Goal: Information Seeking & Learning: Learn about a topic

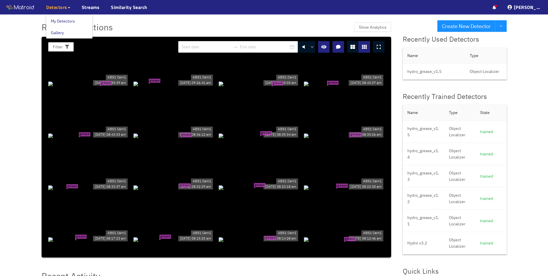
click at [57, 8] on span "Detectors" at bounding box center [56, 7] width 21 height 7
click at [86, 8] on link "Streams" at bounding box center [91, 7] width 18 height 7
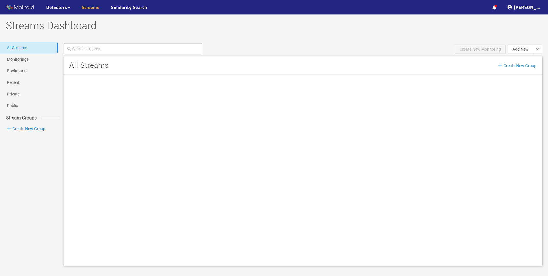
click at [89, 8] on link "Streams" at bounding box center [91, 7] width 18 height 7
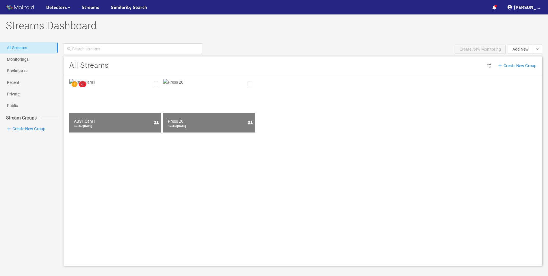
click at [92, 98] on img at bounding box center [115, 105] width 92 height 53
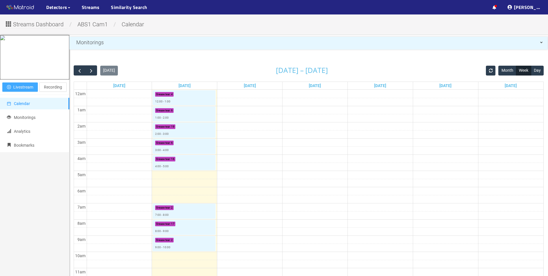
click at [21, 88] on span "Livestream" at bounding box center [23, 87] width 20 height 6
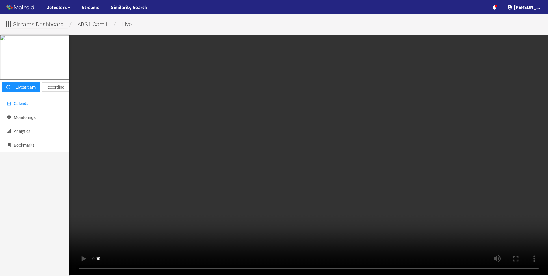
click at [29, 106] on span "Calendar" at bounding box center [22, 103] width 16 height 5
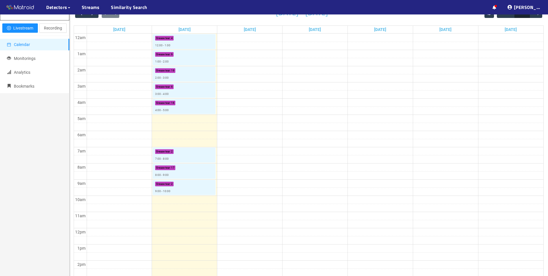
scroll to position [29, 0]
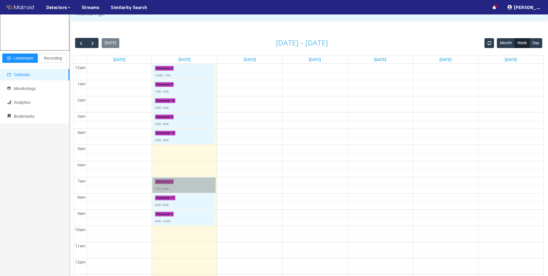
click at [187, 187] on link "Grease tear : 2 7:00 - 8:00" at bounding box center [184, 184] width 63 height 15
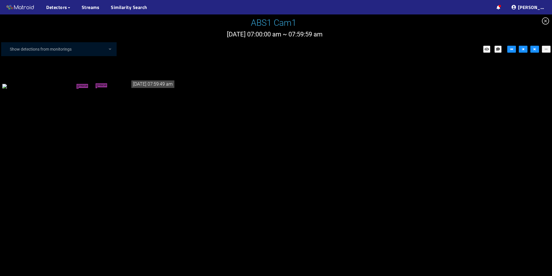
click at [83, 89] on div "grease tear grease tear" at bounding box center [88, 86] width 173 height 6
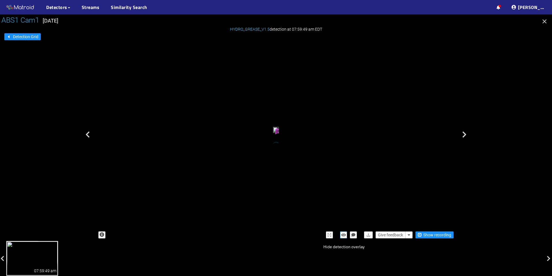
click at [343, 234] on icon "button" at bounding box center [343, 235] width 5 height 4
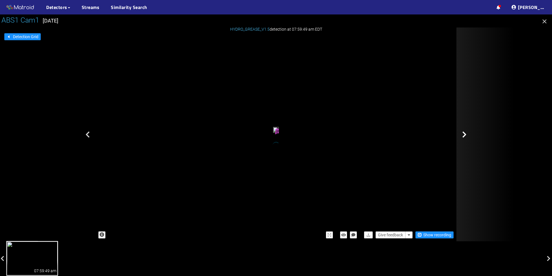
click at [470, 132] on div at bounding box center [486, 133] width 58 height 213
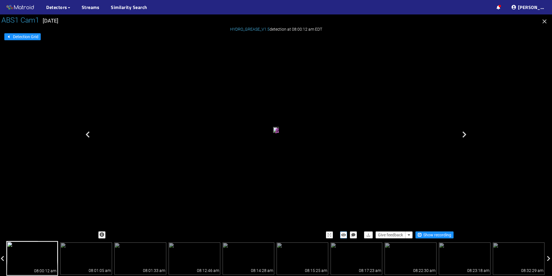
click at [344, 233] on icon "button" at bounding box center [343, 235] width 5 height 4
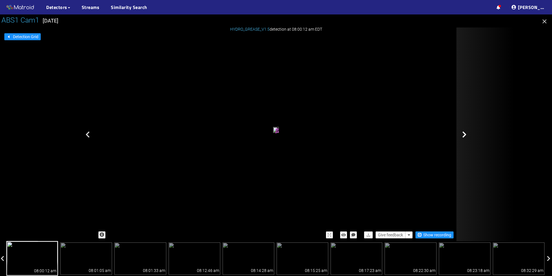
click at [468, 132] on div at bounding box center [486, 133] width 58 height 213
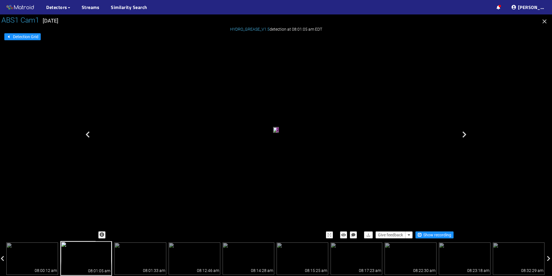
click at [342, 230] on div "Give feedback Show recording" at bounding box center [276, 234] width 361 height 13
click at [342, 233] on icon "button" at bounding box center [343, 235] width 5 height 4
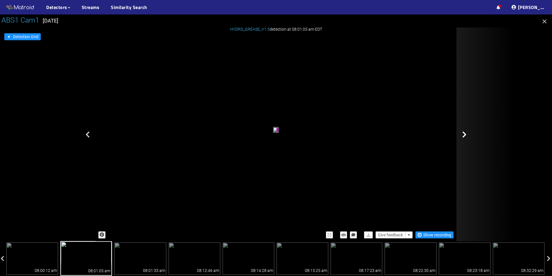
click at [470, 135] on div at bounding box center [486, 133] width 58 height 213
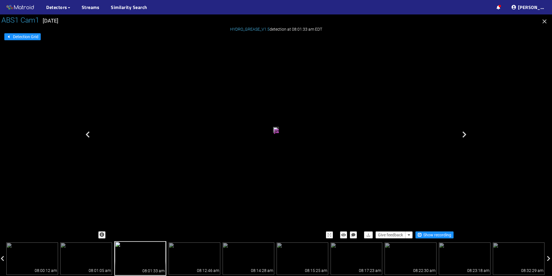
click at [470, 135] on div at bounding box center [486, 133] width 58 height 213
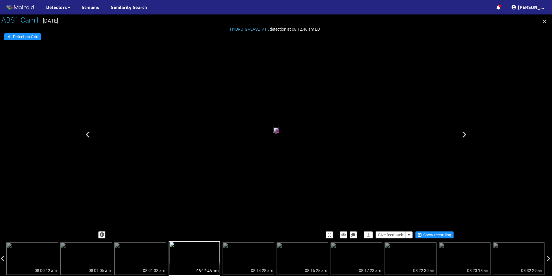
click at [470, 135] on div at bounding box center [486, 133] width 58 height 213
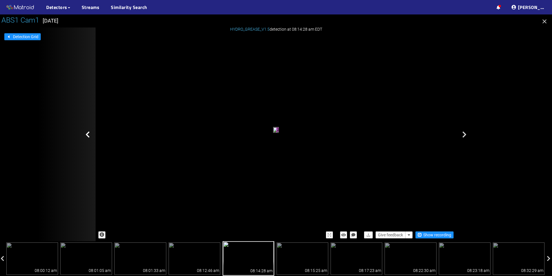
click at [93, 137] on div at bounding box center [67, 133] width 58 height 213
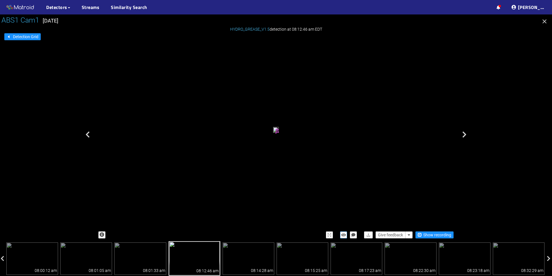
click at [341, 235] on button "button" at bounding box center [343, 234] width 7 height 7
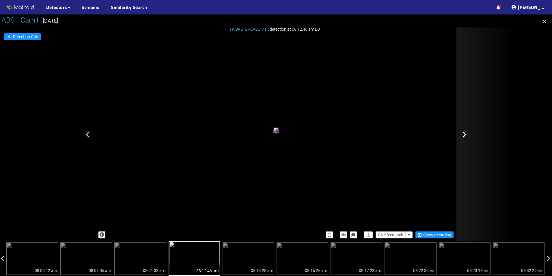
click at [464, 131] on icon at bounding box center [465, 134] width 4 height 7
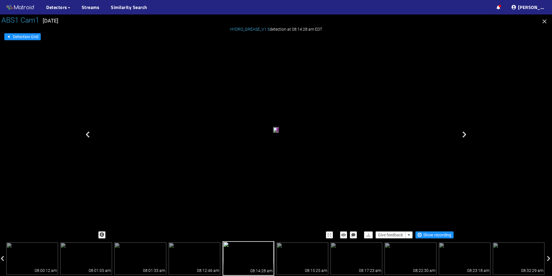
click at [464, 131] on icon at bounding box center [465, 134] width 4 height 7
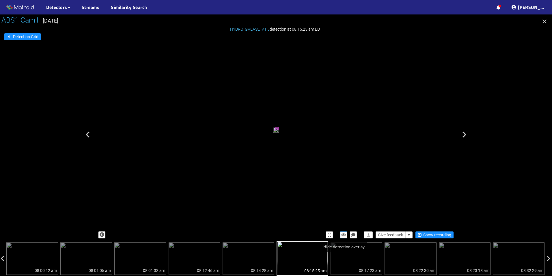
click at [345, 235] on icon "button" at bounding box center [343, 235] width 5 height 4
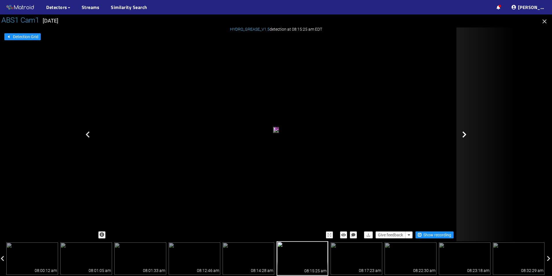
click at [463, 132] on icon at bounding box center [465, 134] width 4 height 7
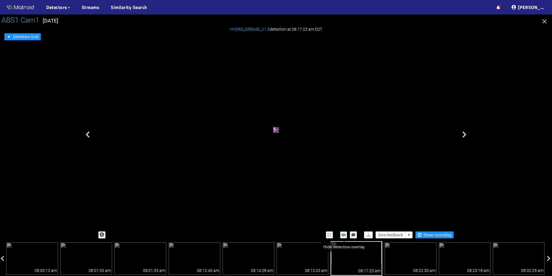
click at [346, 234] on icon "button" at bounding box center [343, 235] width 5 height 4
click at [544, 22] on icon "button" at bounding box center [545, 21] width 4 height 4
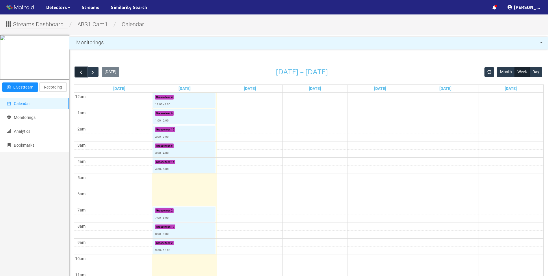
click at [79, 73] on span "button" at bounding box center [81, 72] width 6 height 6
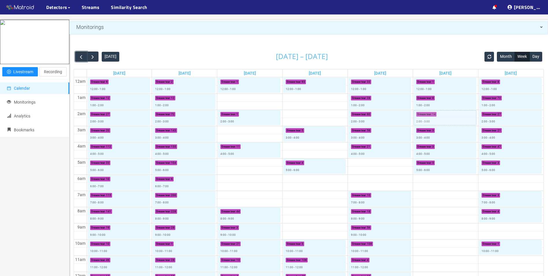
scroll to position [29, 0]
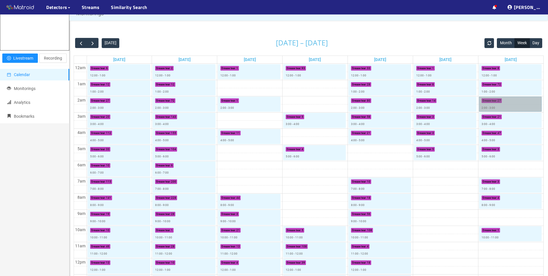
click at [513, 108] on link "Grease tear : 27 2:00 - 3:00" at bounding box center [510, 103] width 63 height 15
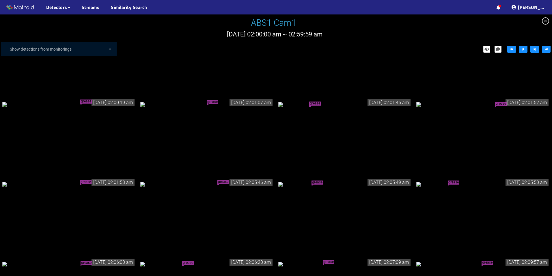
click at [106, 101] on div "grease tear" at bounding box center [68, 104] width 133 height 6
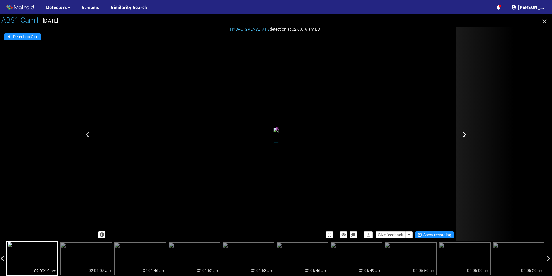
click at [462, 133] on div at bounding box center [486, 133] width 58 height 213
click at [464, 133] on icon at bounding box center [465, 134] width 4 height 7
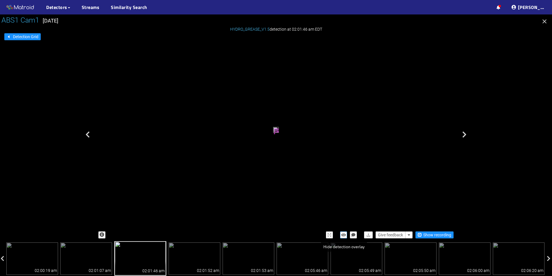
click at [345, 235] on icon "button" at bounding box center [343, 235] width 5 height 4
click at [517, 65] on div at bounding box center [276, 144] width 552 height 261
click at [545, 23] on icon "button" at bounding box center [544, 21] width 7 height 7
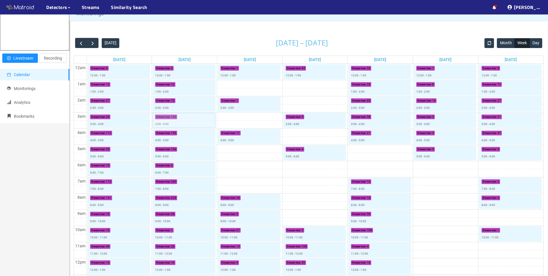
scroll to position [87, 0]
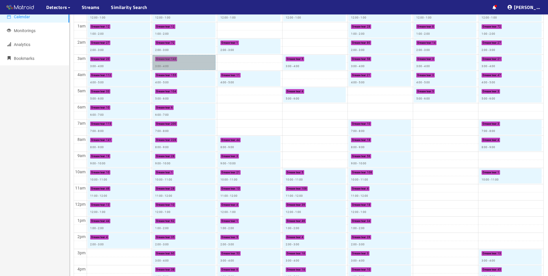
click at [179, 64] on link "Grease tear : 143 3:00 - 4:00" at bounding box center [184, 62] width 63 height 15
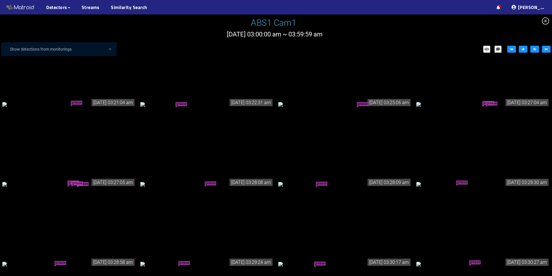
click at [79, 103] on div "grease tear" at bounding box center [68, 104] width 133 height 6
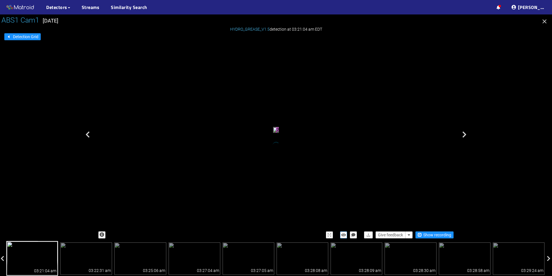
click at [346, 234] on icon "button" at bounding box center [343, 235] width 5 height 4
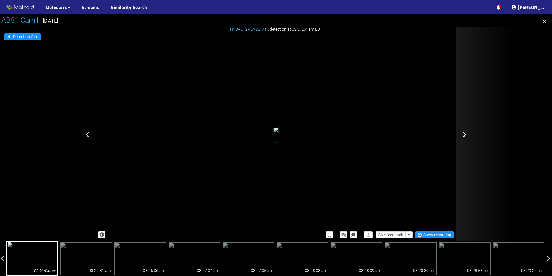
click at [472, 136] on div at bounding box center [486, 133] width 58 height 213
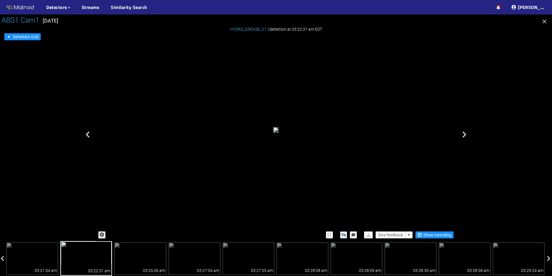
click at [343, 235] on icon "button" at bounding box center [343, 235] width 5 height 4
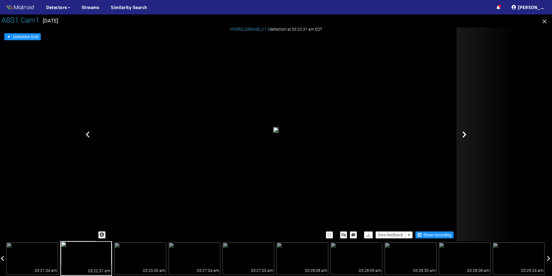
click at [461, 138] on div at bounding box center [486, 133] width 58 height 213
click at [466, 138] on div at bounding box center [486, 133] width 58 height 213
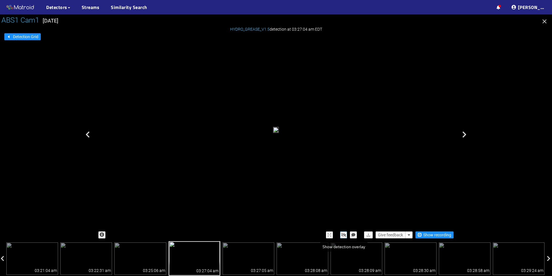
click at [342, 233] on icon "button" at bounding box center [343, 235] width 5 height 4
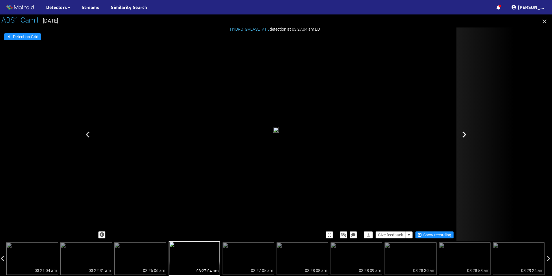
click at [464, 136] on icon at bounding box center [465, 134] width 4 height 7
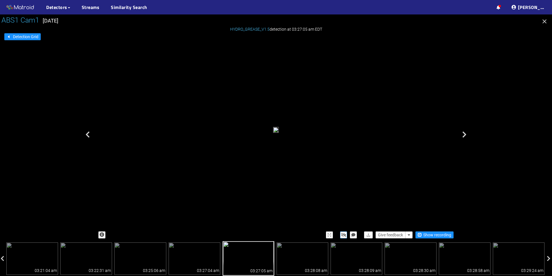
click at [344, 235] on icon "button" at bounding box center [343, 235] width 5 height 4
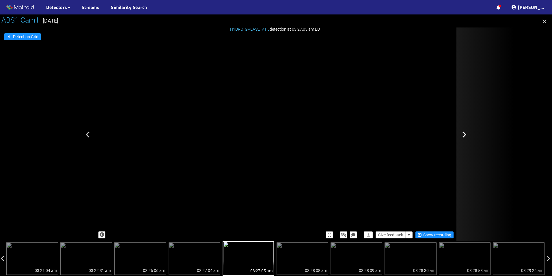
click at [462, 136] on div at bounding box center [486, 133] width 58 height 213
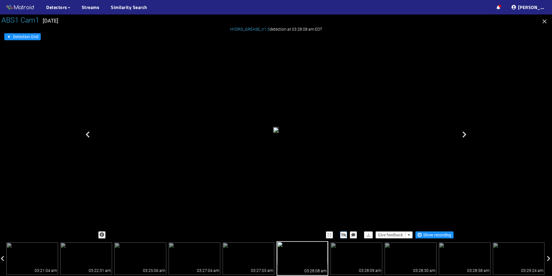
click at [341, 234] on button "button" at bounding box center [343, 234] width 7 height 7
click at [342, 234] on icon "button" at bounding box center [343, 235] width 5 height 4
click at [342, 235] on icon "button" at bounding box center [343, 235] width 5 height 4
drag, startPoint x: 342, startPoint y: 235, endPoint x: 345, endPoint y: 233, distance: 3.7
click at [343, 235] on icon "button" at bounding box center [343, 235] width 5 height 4
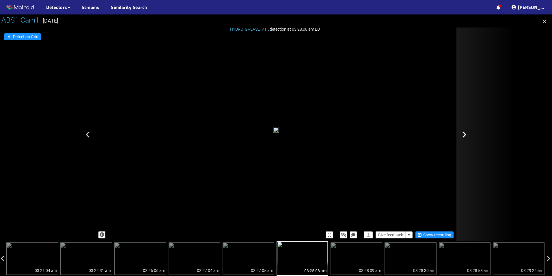
click at [467, 136] on icon at bounding box center [465, 134] width 4 height 7
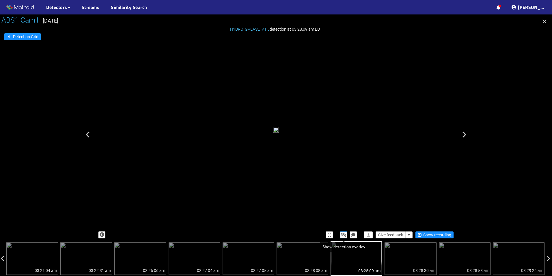
click at [342, 233] on icon "button" at bounding box center [343, 235] width 5 height 4
click at [343, 232] on button "button" at bounding box center [343, 234] width 7 height 7
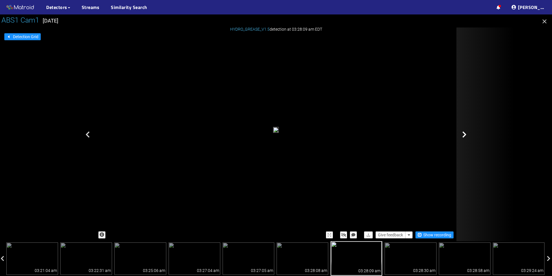
click at [466, 135] on icon at bounding box center [465, 134] width 4 height 7
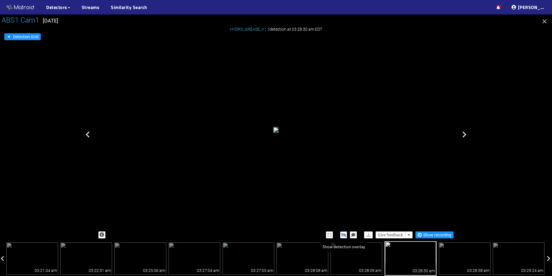
click at [345, 235] on icon "button" at bounding box center [343, 235] width 5 height 4
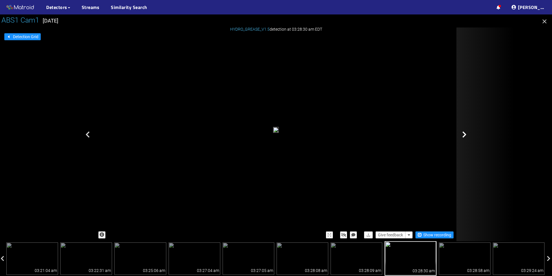
click at [464, 134] on icon at bounding box center [465, 134] width 4 height 7
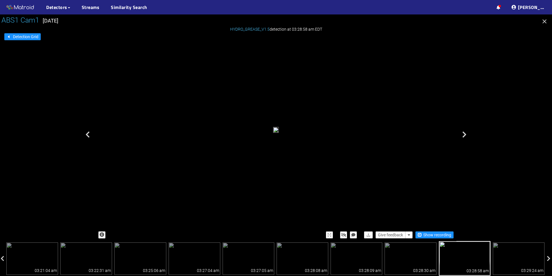
click at [546, 19] on icon "button" at bounding box center [544, 21] width 7 height 7
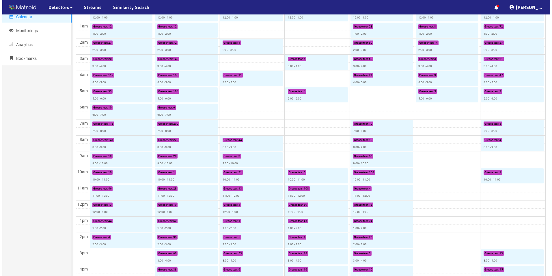
scroll to position [29, 0]
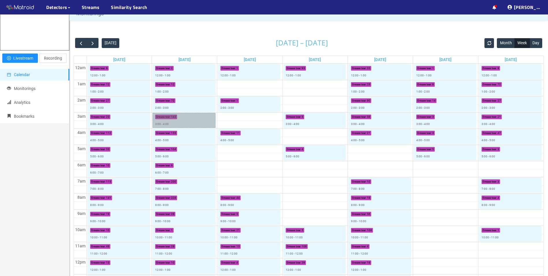
click at [183, 124] on link "Grease tear : 143 3:00 - 4:00" at bounding box center [184, 120] width 63 height 15
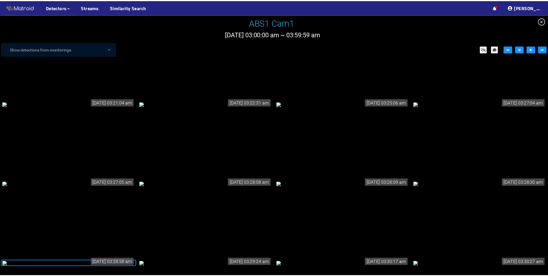
scroll to position [22, 0]
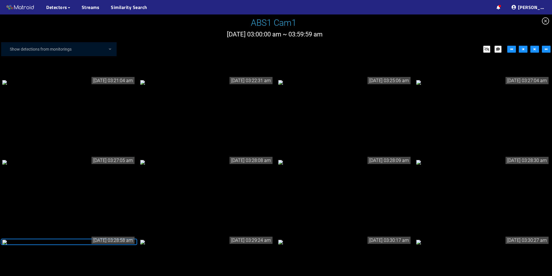
click at [73, 79] on div at bounding box center [68, 82] width 133 height 6
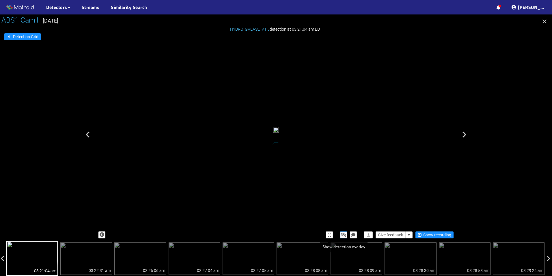
click at [343, 235] on icon "button" at bounding box center [343, 235] width 5 height 4
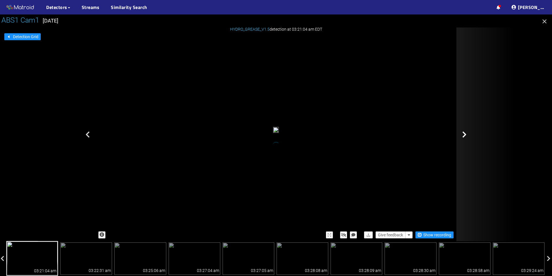
click at [466, 138] on div at bounding box center [486, 133] width 58 height 213
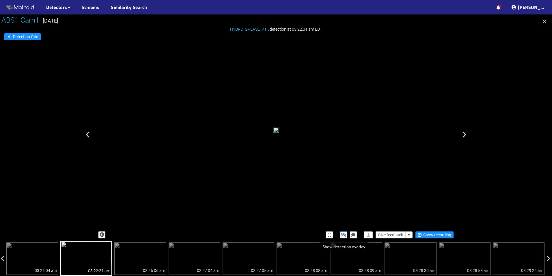
click at [342, 235] on icon "button" at bounding box center [343, 235] width 5 height 4
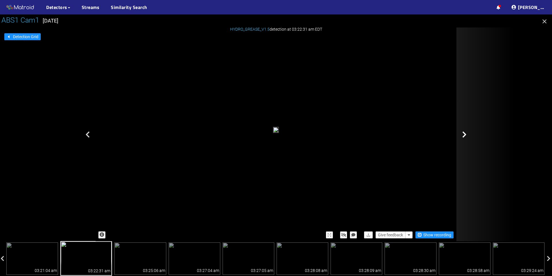
click at [467, 135] on div at bounding box center [486, 133] width 58 height 213
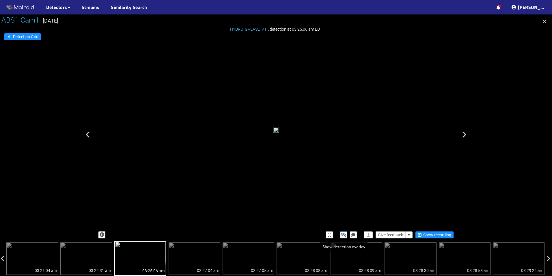
click at [343, 233] on icon "button" at bounding box center [343, 235] width 5 height 4
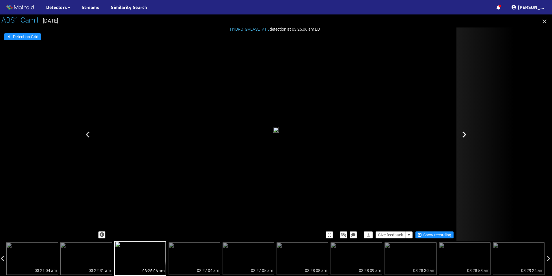
click at [473, 135] on div at bounding box center [486, 133] width 58 height 213
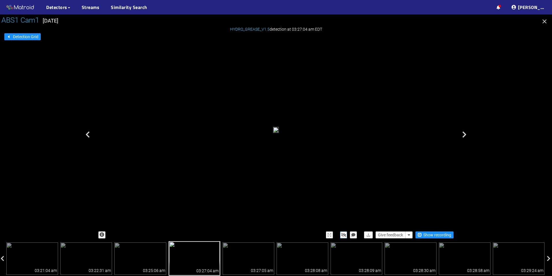
click at [343, 237] on button "button" at bounding box center [343, 234] width 7 height 7
click at [343, 234] on icon "button" at bounding box center [343, 235] width 5 height 4
click at [276, 133] on div "grease tear" at bounding box center [276, 132] width 1 height 2
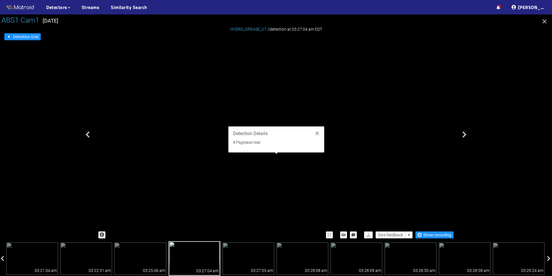
click at [322, 132] on div "Detection Details 87% grease tear" at bounding box center [277, 139] width 96 height 26
click at [317, 135] on icon "close" at bounding box center [317, 133] width 5 height 5
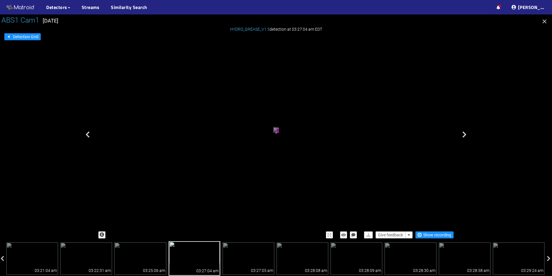
click at [276, 133] on div "grease tear" at bounding box center [276, 132] width 1 height 1
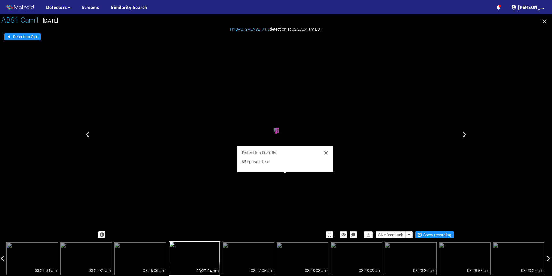
click at [326, 152] on icon "close" at bounding box center [325, 152] width 3 height 3
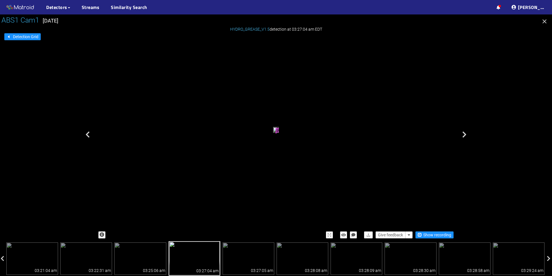
click at [279, 134] on div "grease tear grease tear" at bounding box center [276, 131] width 6 height 8
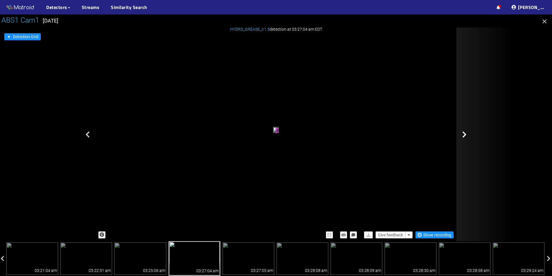
click at [465, 139] on div at bounding box center [486, 133] width 58 height 213
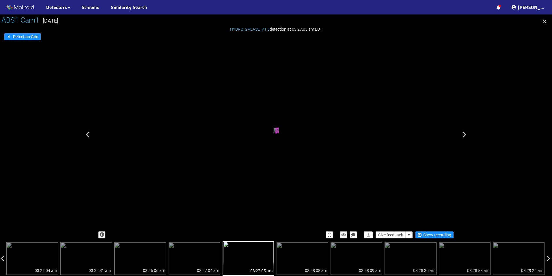
click at [276, 133] on div "grease tear" at bounding box center [276, 132] width 1 height 2
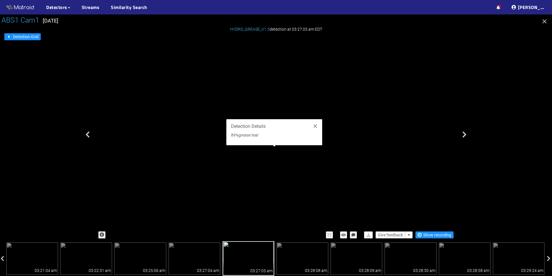
click at [276, 133] on div "grease tear" at bounding box center [276, 132] width 1 height 2
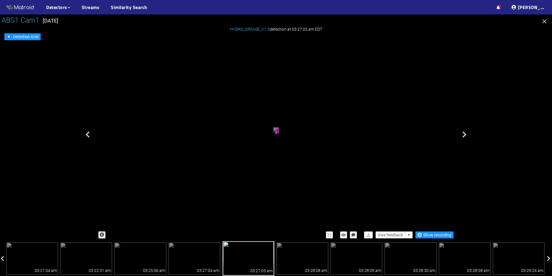
click at [276, 133] on div "grease tear" at bounding box center [276, 132] width 1 height 1
click at [277, 134] on div "grease tear" at bounding box center [276, 133] width 1 height 1
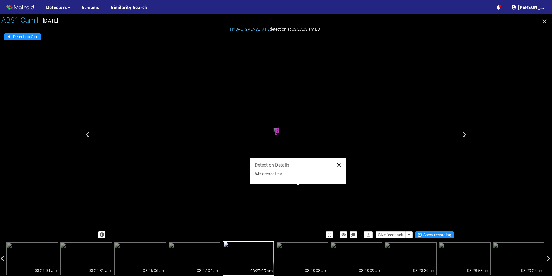
click at [340, 166] on icon "close" at bounding box center [338, 164] width 3 height 3
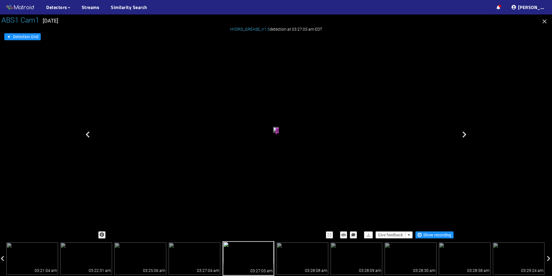
click at [279, 134] on div "grease tear grease tear grease tear" at bounding box center [276, 131] width 6 height 8
click at [342, 233] on icon "button" at bounding box center [343, 235] width 5 height 4
click at [341, 232] on button "button" at bounding box center [343, 234] width 7 height 7
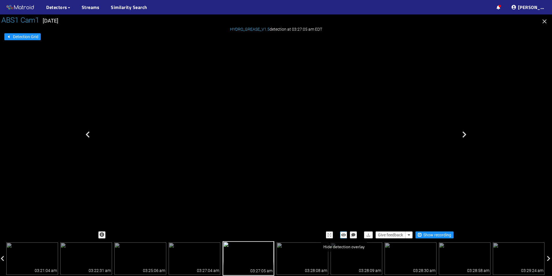
click at [342, 233] on icon "button" at bounding box center [343, 235] width 5 height 4
click at [341, 237] on button "button" at bounding box center [343, 234] width 7 height 7
click at [342, 236] on icon "button" at bounding box center [343, 235] width 5 height 4
click at [342, 232] on button "button" at bounding box center [343, 234] width 7 height 7
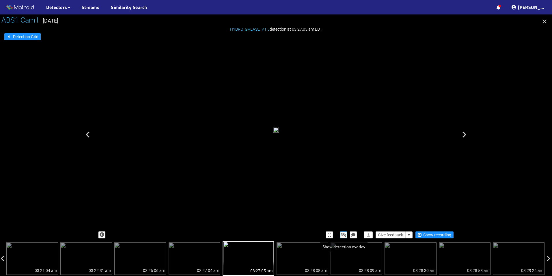
click at [343, 236] on icon "button" at bounding box center [343, 235] width 5 height 4
drag, startPoint x: 298, startPoint y: 202, endPoint x: 286, endPoint y: 129, distance: 74.0
click at [544, 22] on icon "button" at bounding box center [545, 21] width 4 height 4
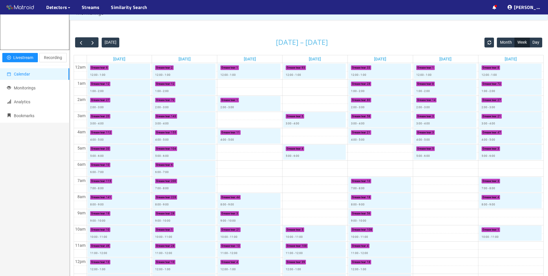
scroll to position [29, 0]
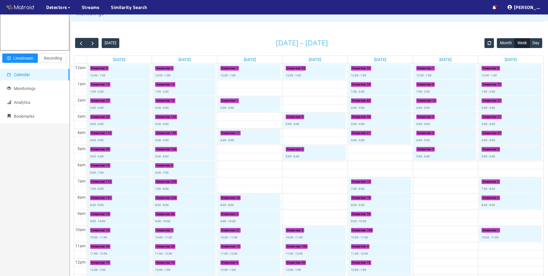
click at [195, 30] on div "Monitorings [DATE] [DATE] – [DATE] Month Week Day [DATE] [DATE] [DATE] [DATE] […" at bounding box center [308, 241] width 479 height 471
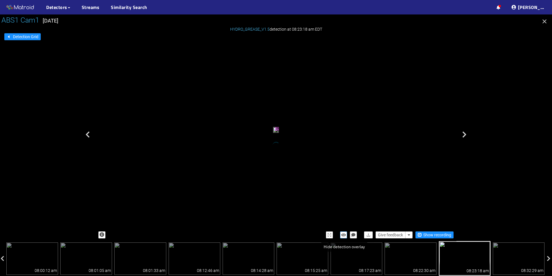
click at [345, 235] on icon "button" at bounding box center [343, 235] width 5 height 4
click at [346, 235] on icon "button" at bounding box center [343, 235] width 5 height 4
click at [276, 131] on div "grease tear" at bounding box center [276, 130] width 1 height 1
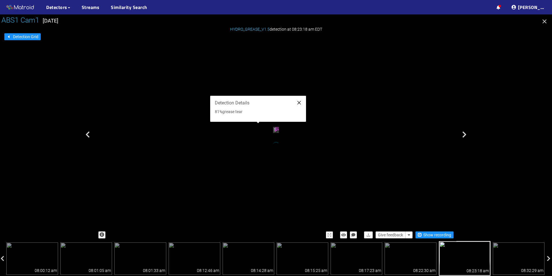
click at [300, 104] on icon "close" at bounding box center [299, 102] width 3 height 3
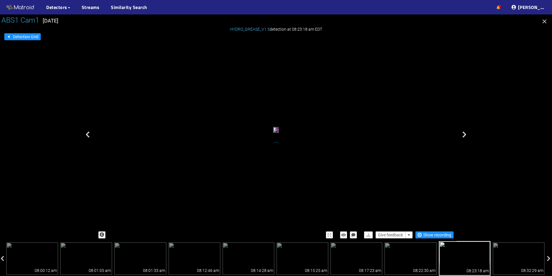
click at [501, 10] on link at bounding box center [499, 7] width 4 height 7
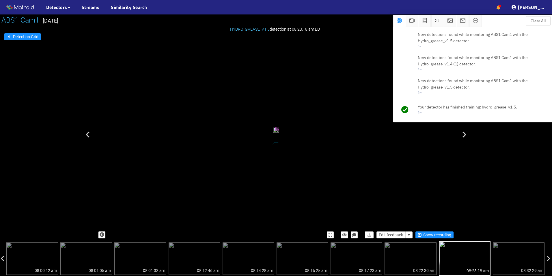
click at [501, 10] on link at bounding box center [499, 7] width 4 height 7
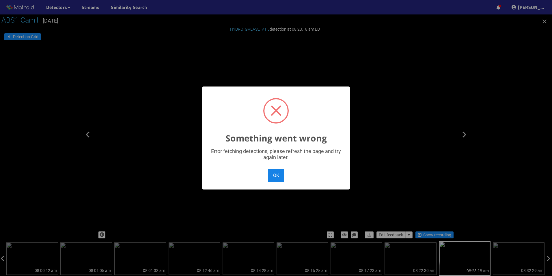
click at [277, 177] on button "OK" at bounding box center [276, 175] width 16 height 13
